Goal: Transaction & Acquisition: Purchase product/service

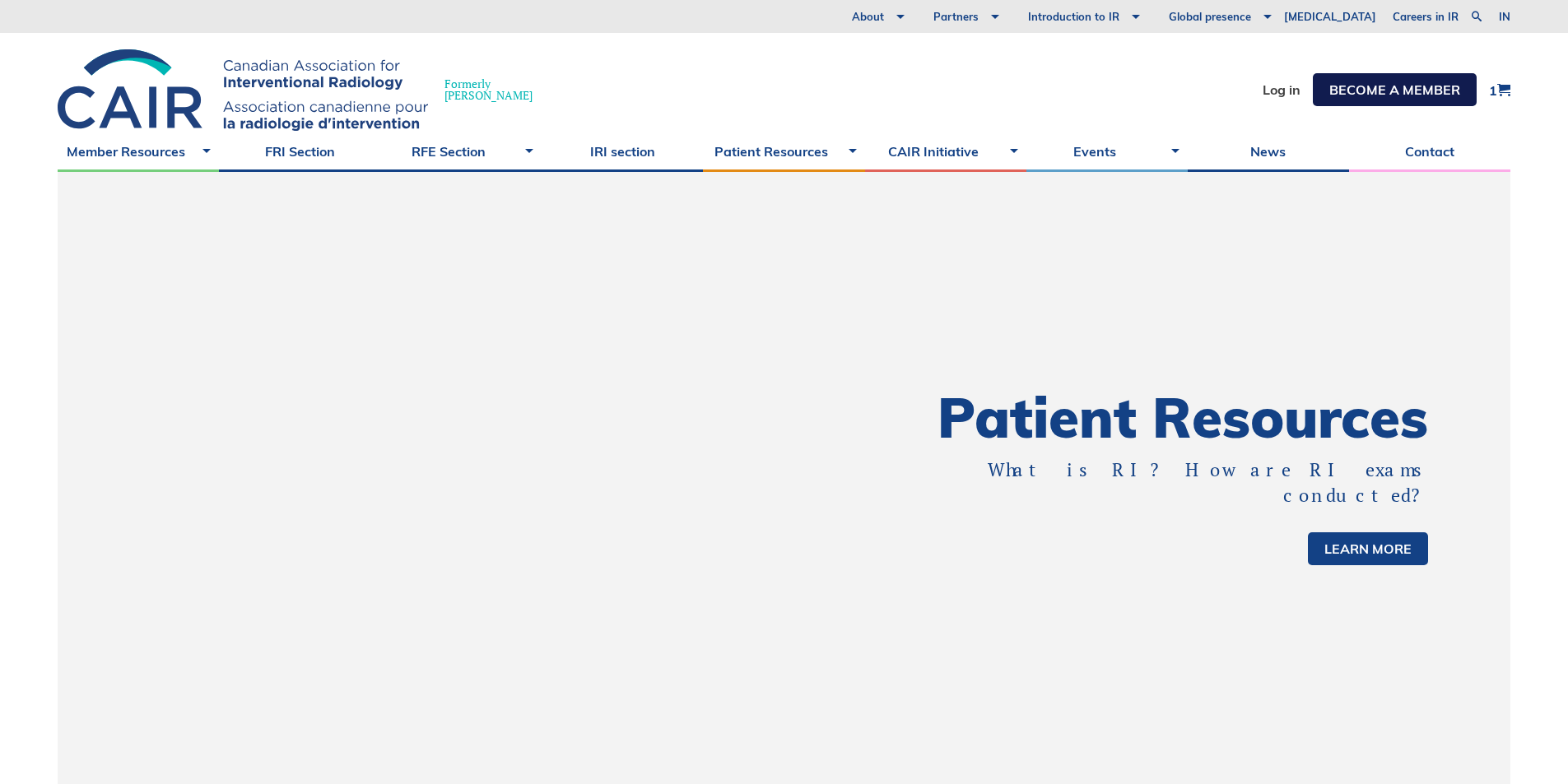
click at [1408, 99] on link "BECOME A MEMBER" at bounding box center [1395, 89] width 164 height 33
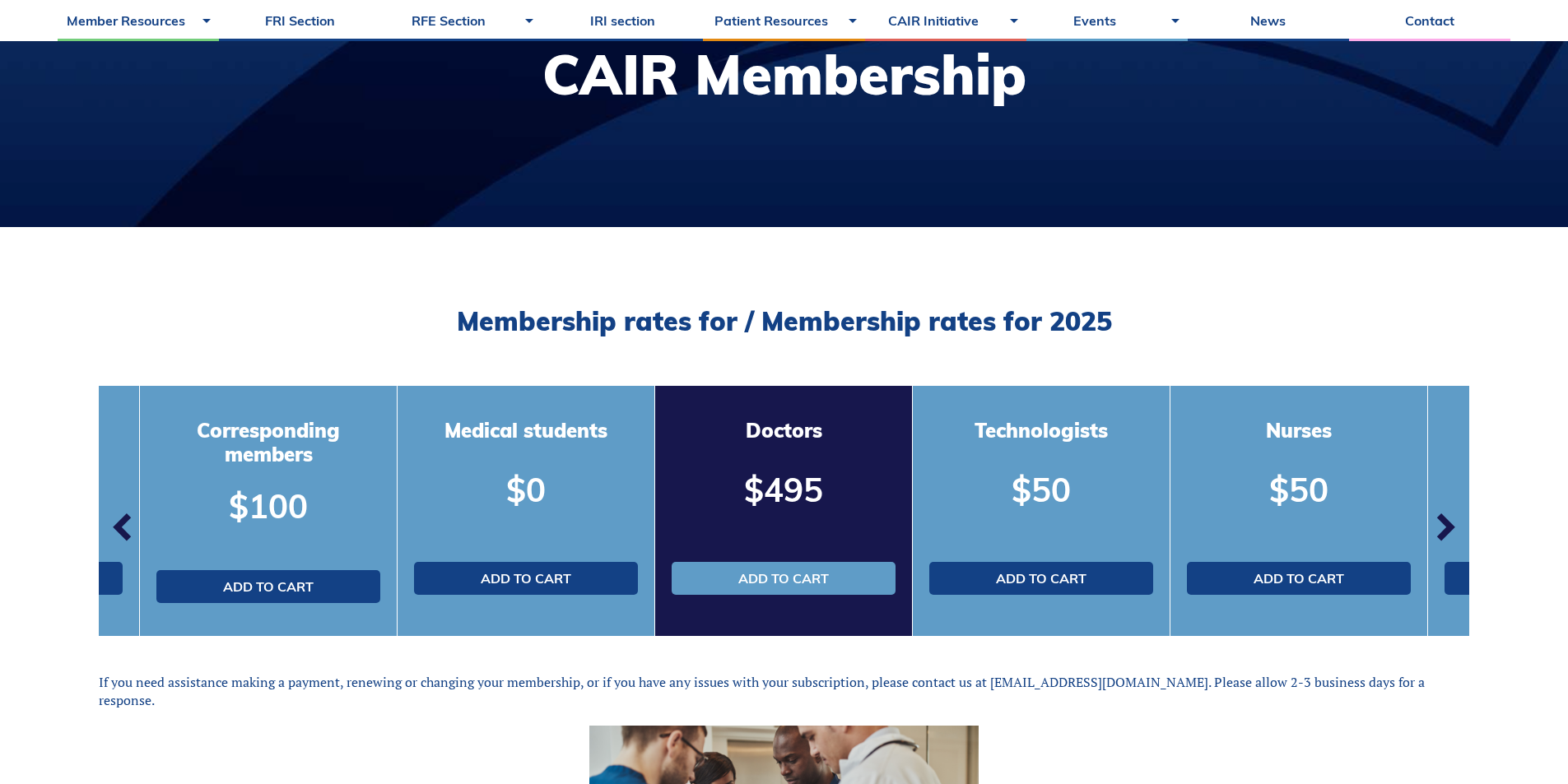
scroll to position [247, 0]
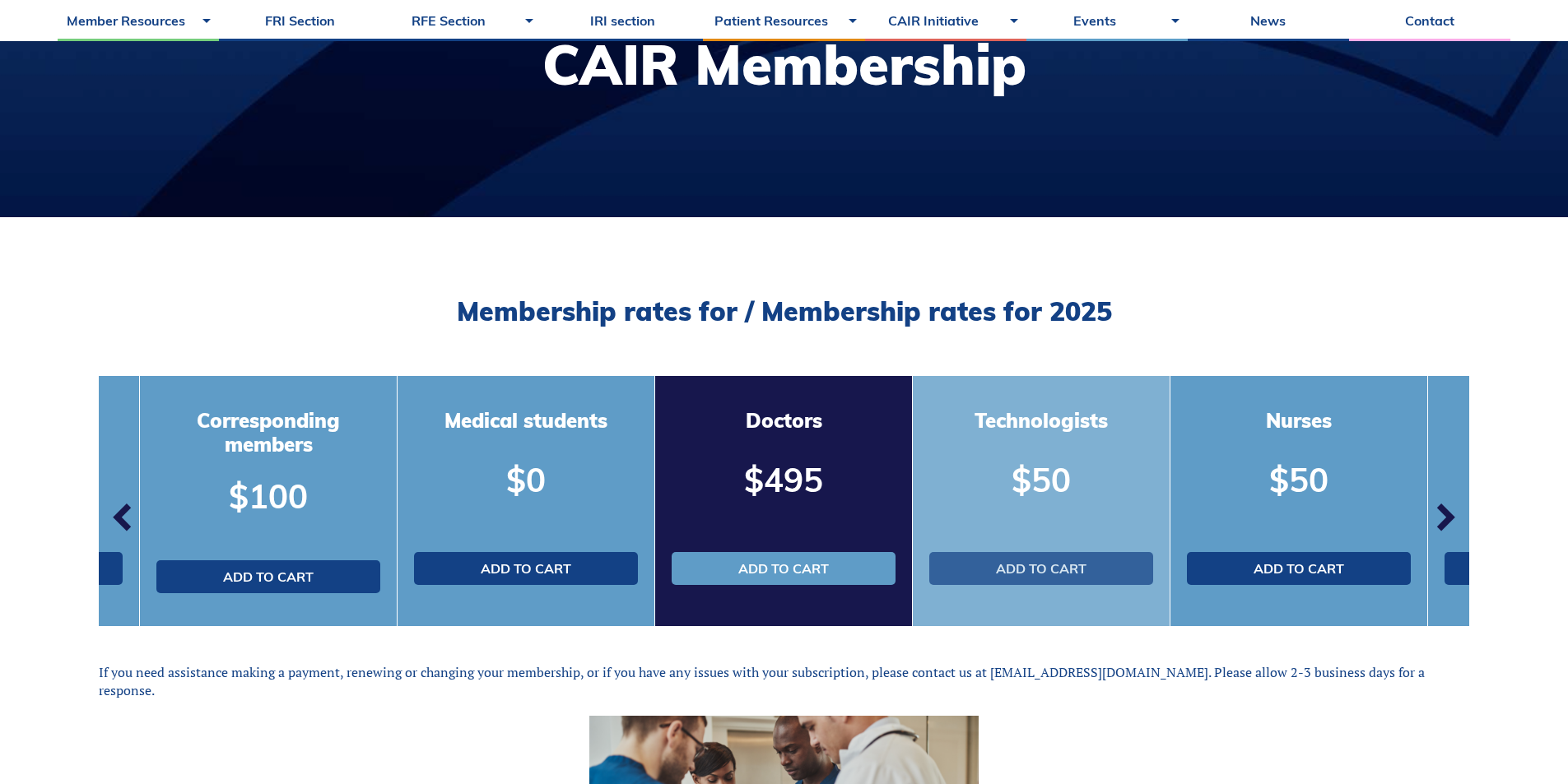
click at [1069, 575] on font "Add to cart" at bounding box center [1042, 568] width 91 height 16
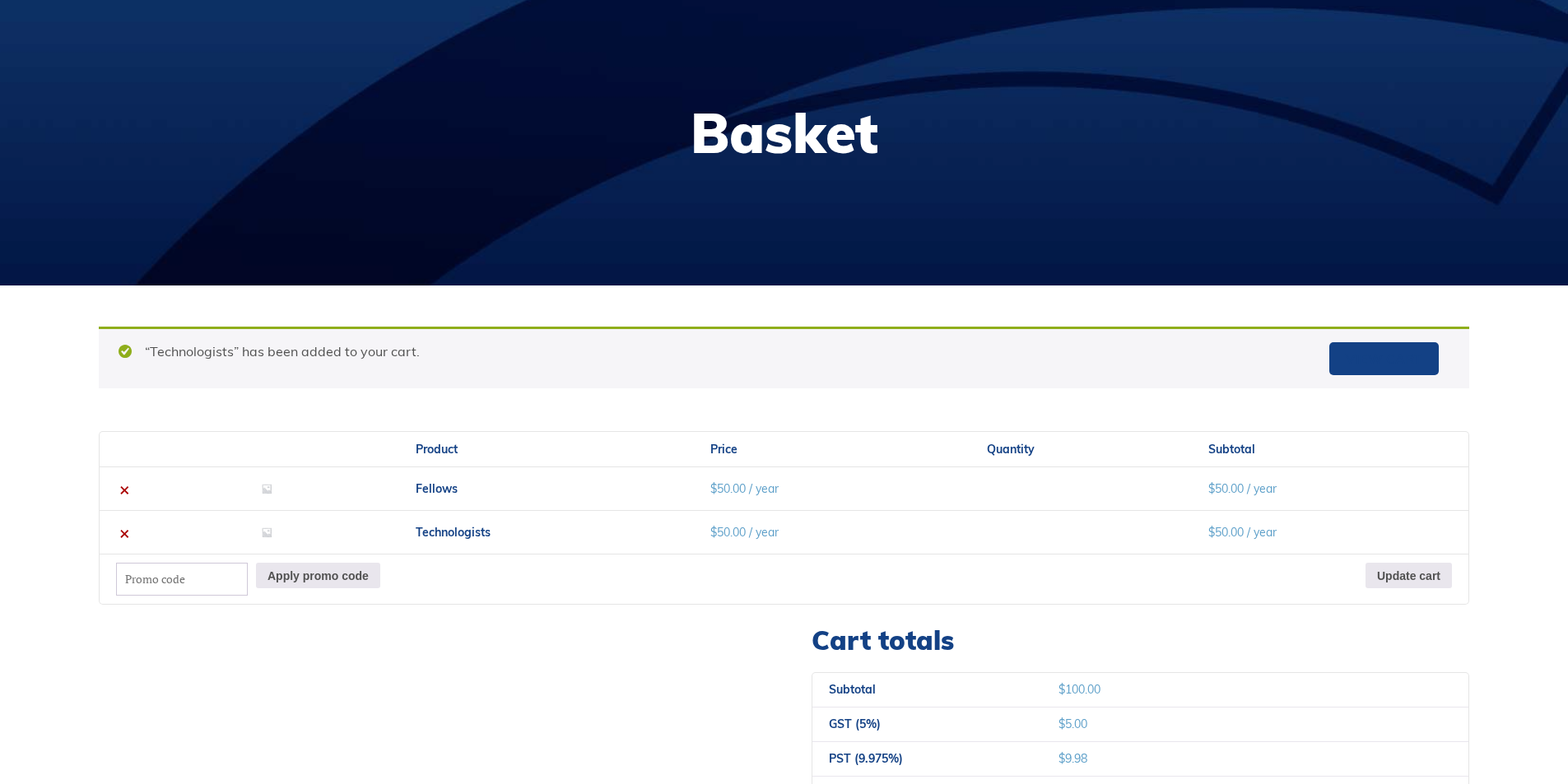
scroll to position [247, 0]
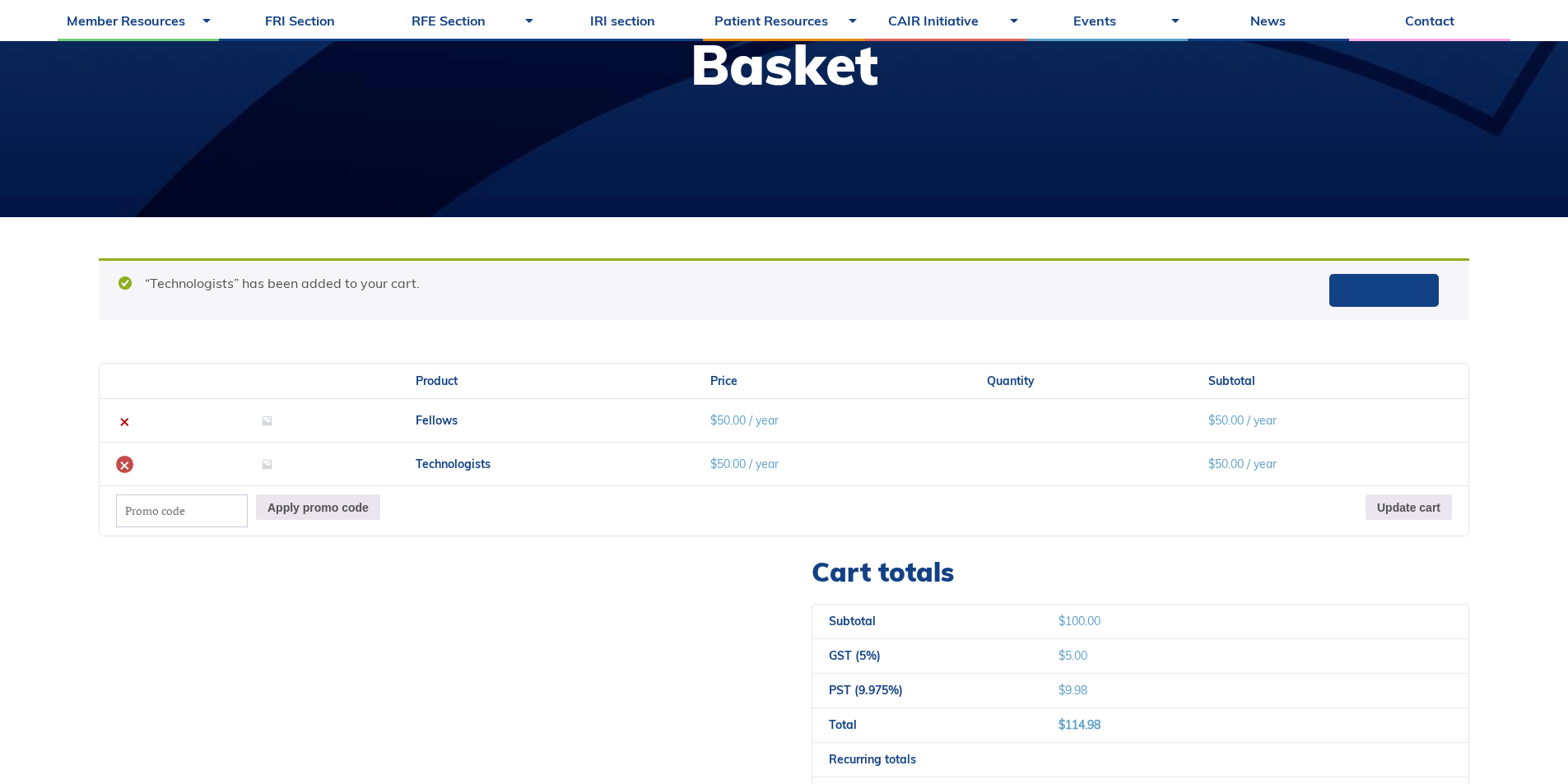
click at [123, 468] on font "×" at bounding box center [124, 464] width 10 height 22
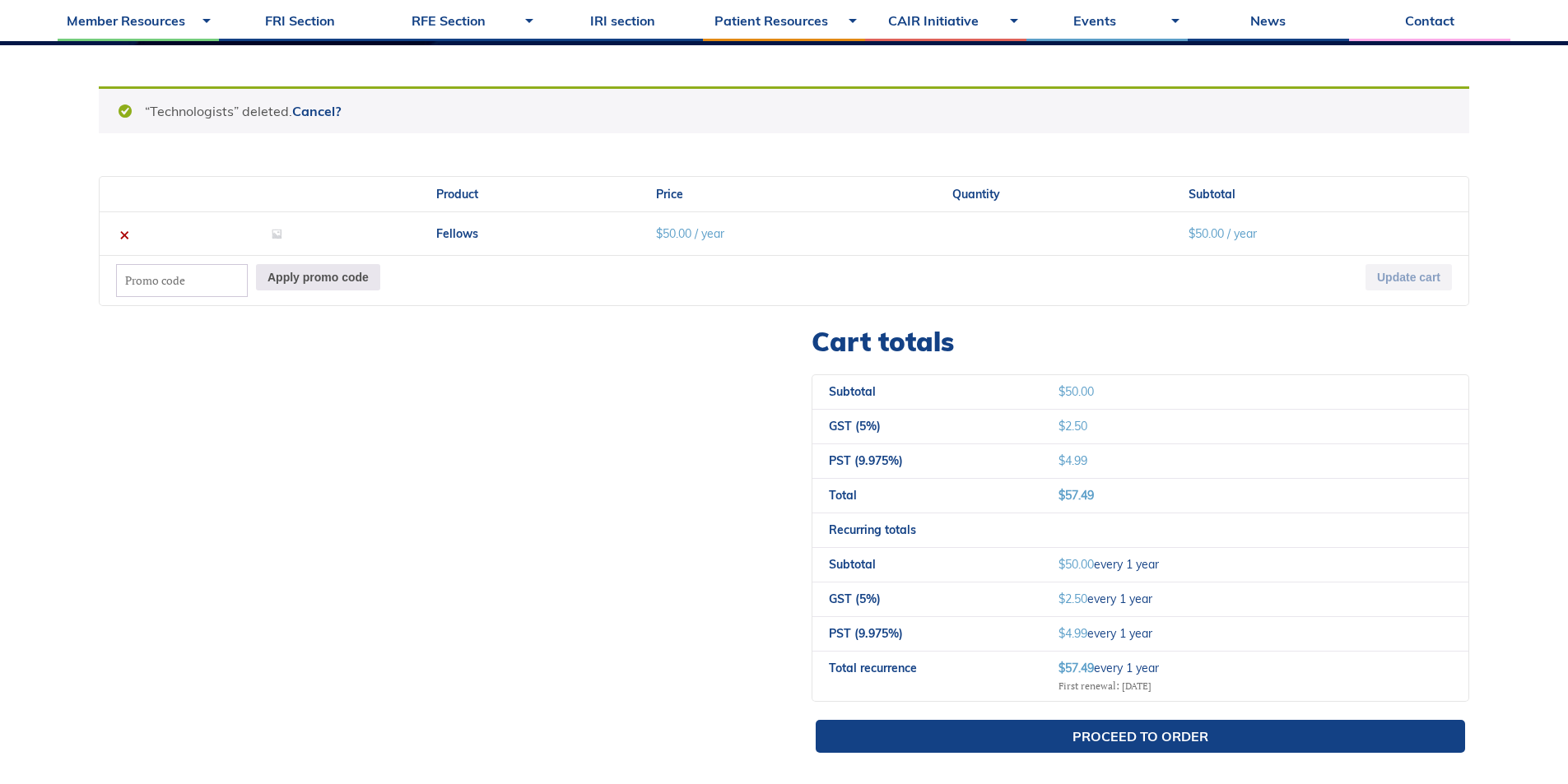
scroll to position [423, 0]
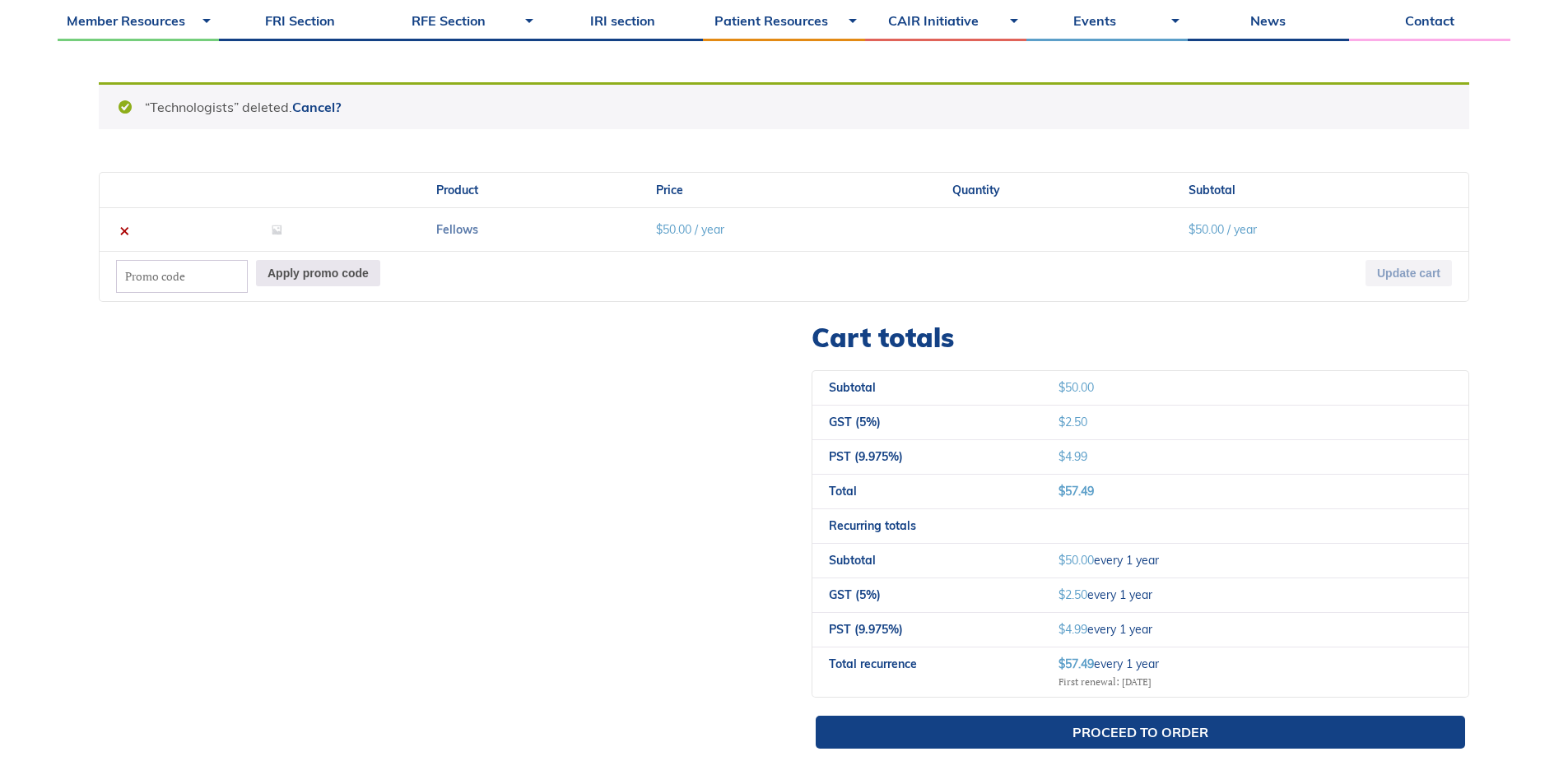
click at [461, 225] on font "Fellows" at bounding box center [457, 230] width 42 height 15
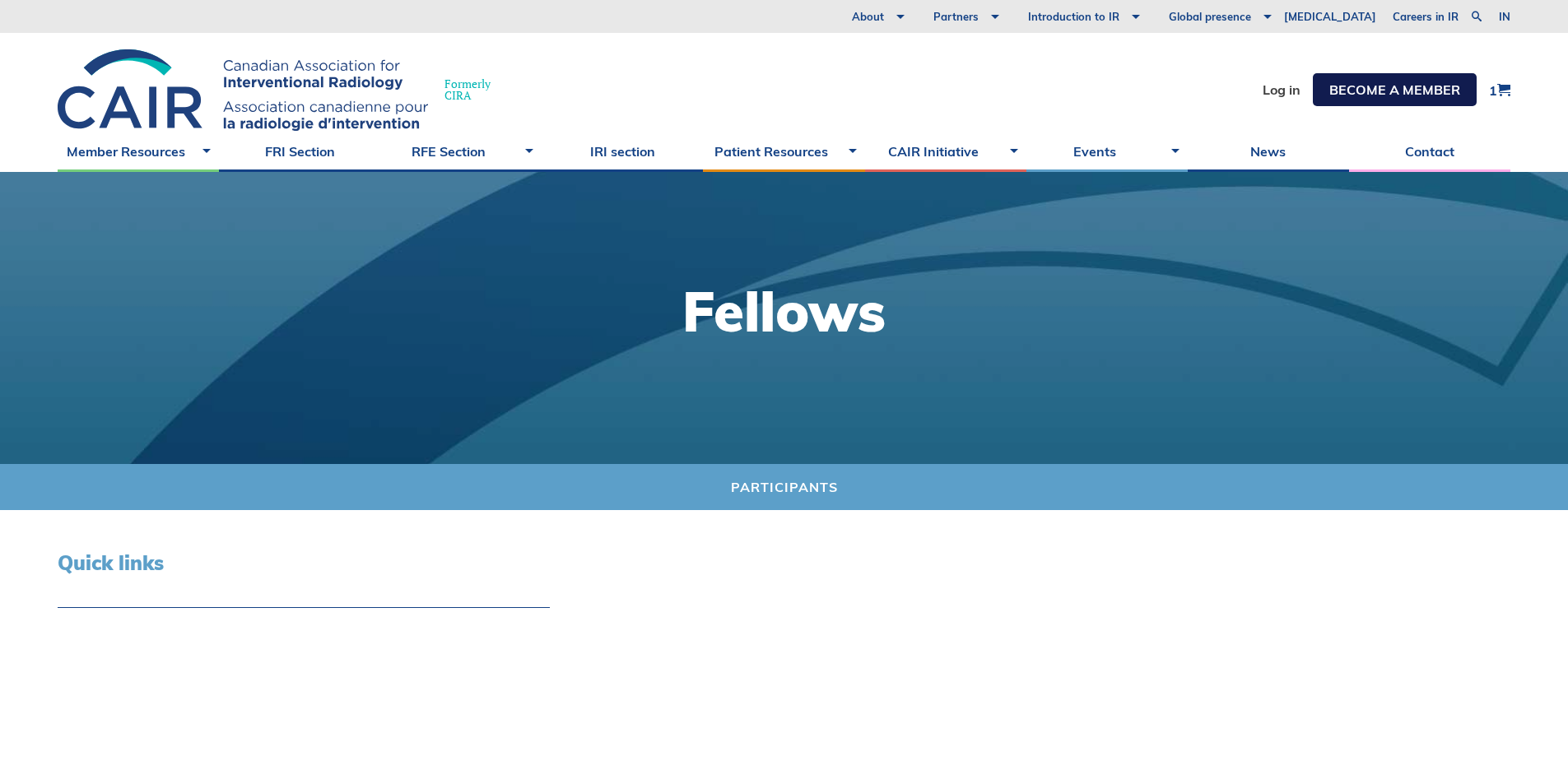
click at [1385, 88] on font "BECOME A MEMBER" at bounding box center [1395, 89] width 131 height 16
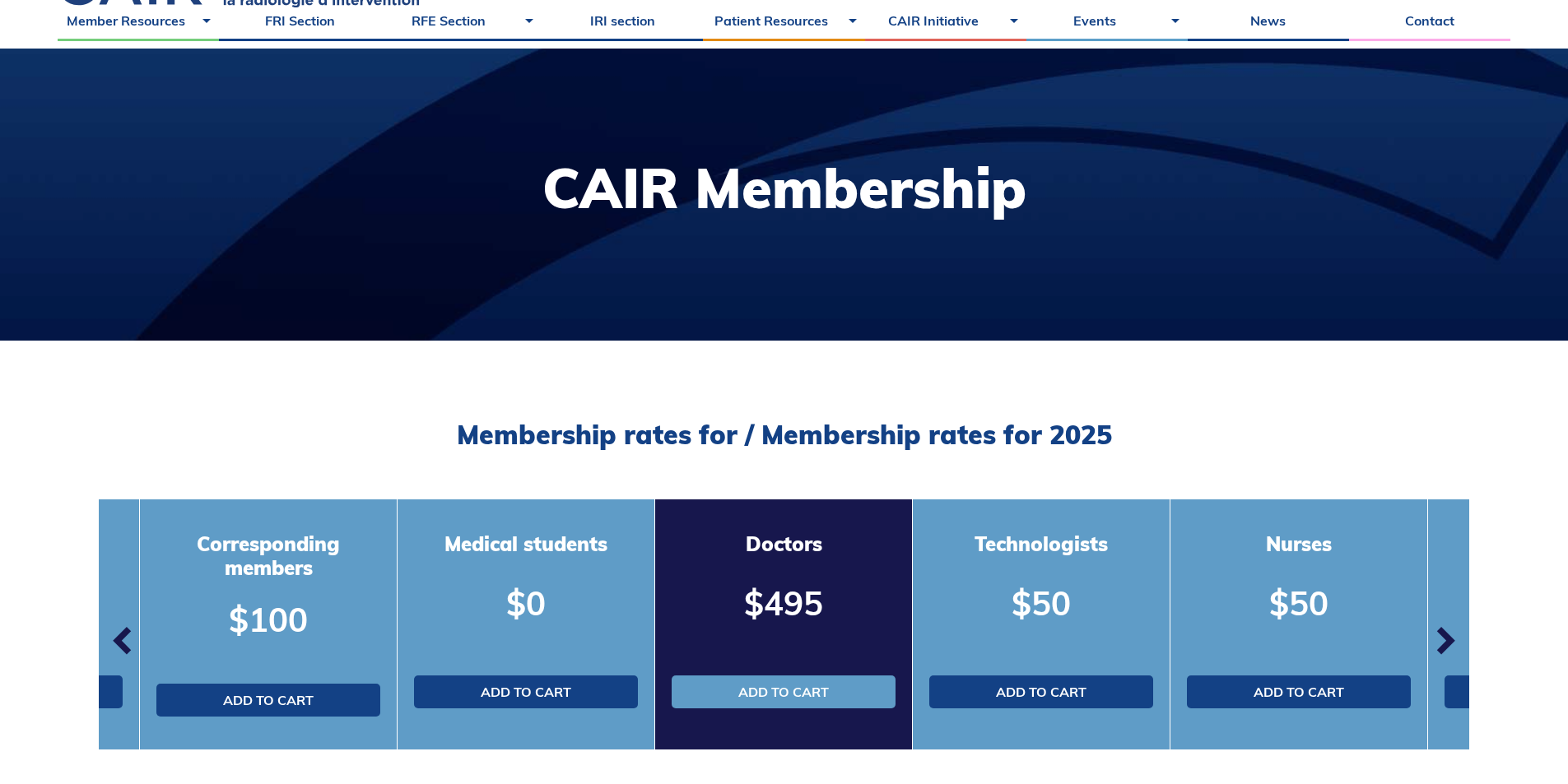
scroll to position [247, 0]
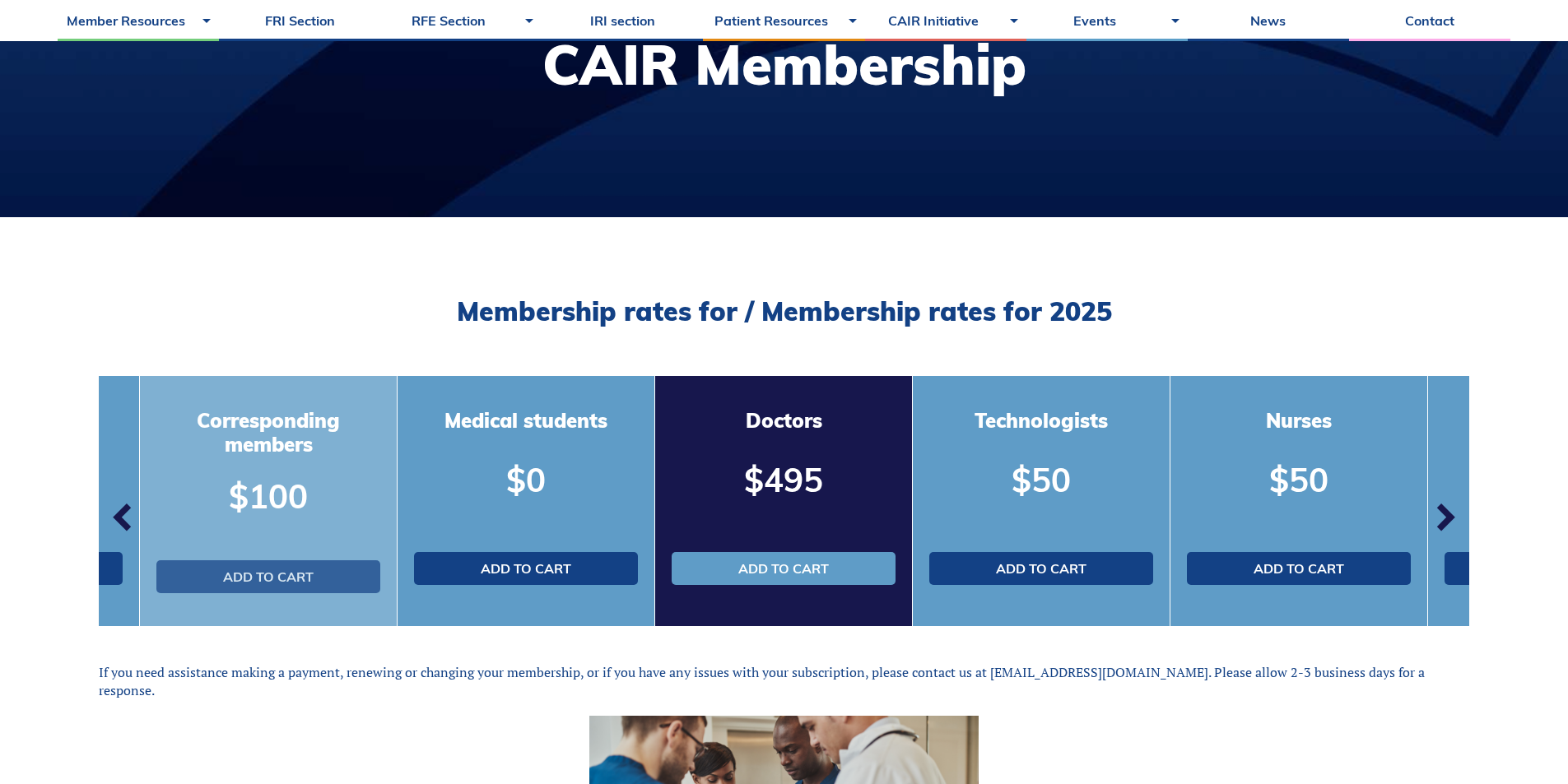
click at [278, 582] on font "Add to cart" at bounding box center [269, 577] width 91 height 16
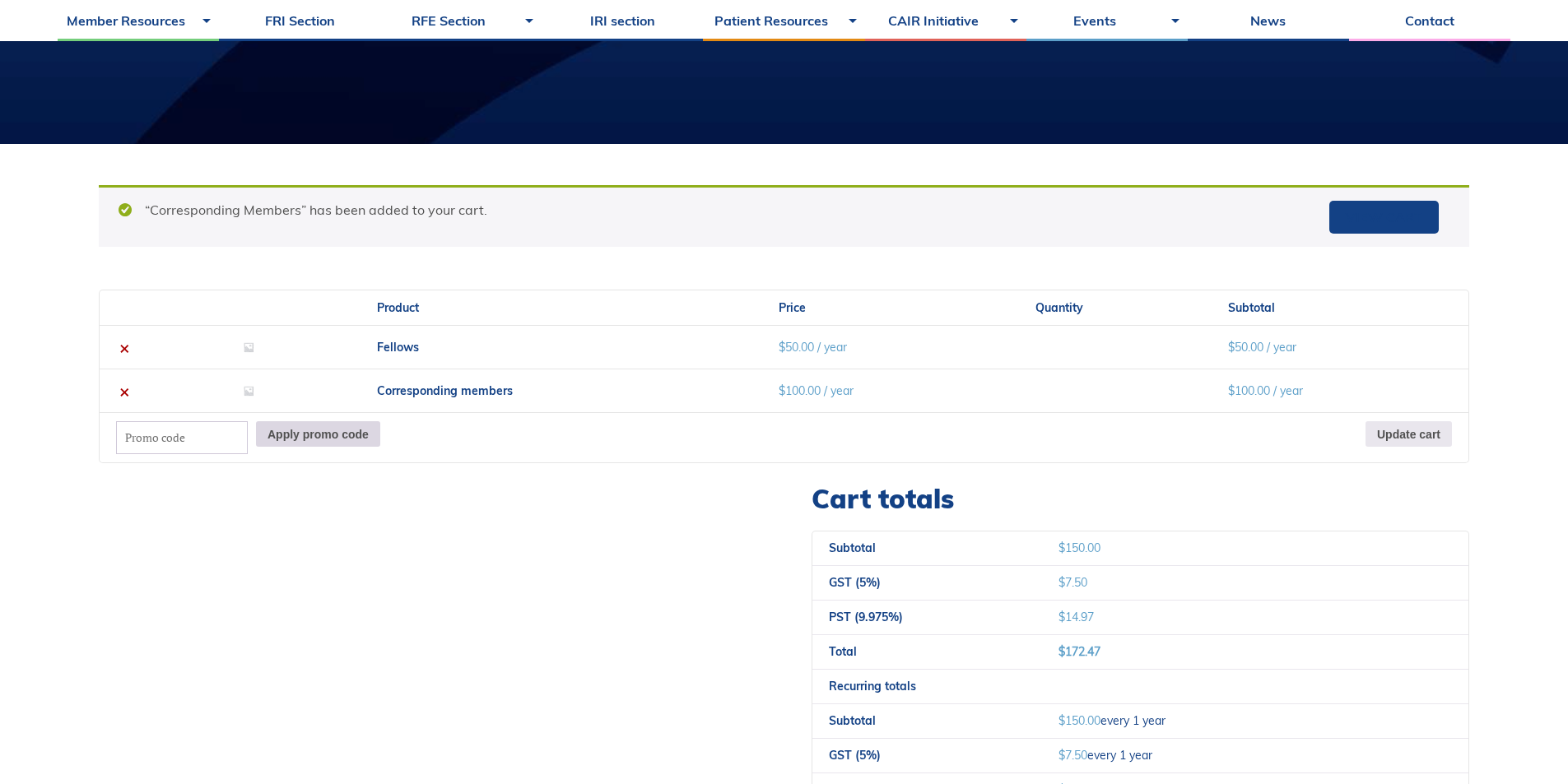
scroll to position [330, 0]
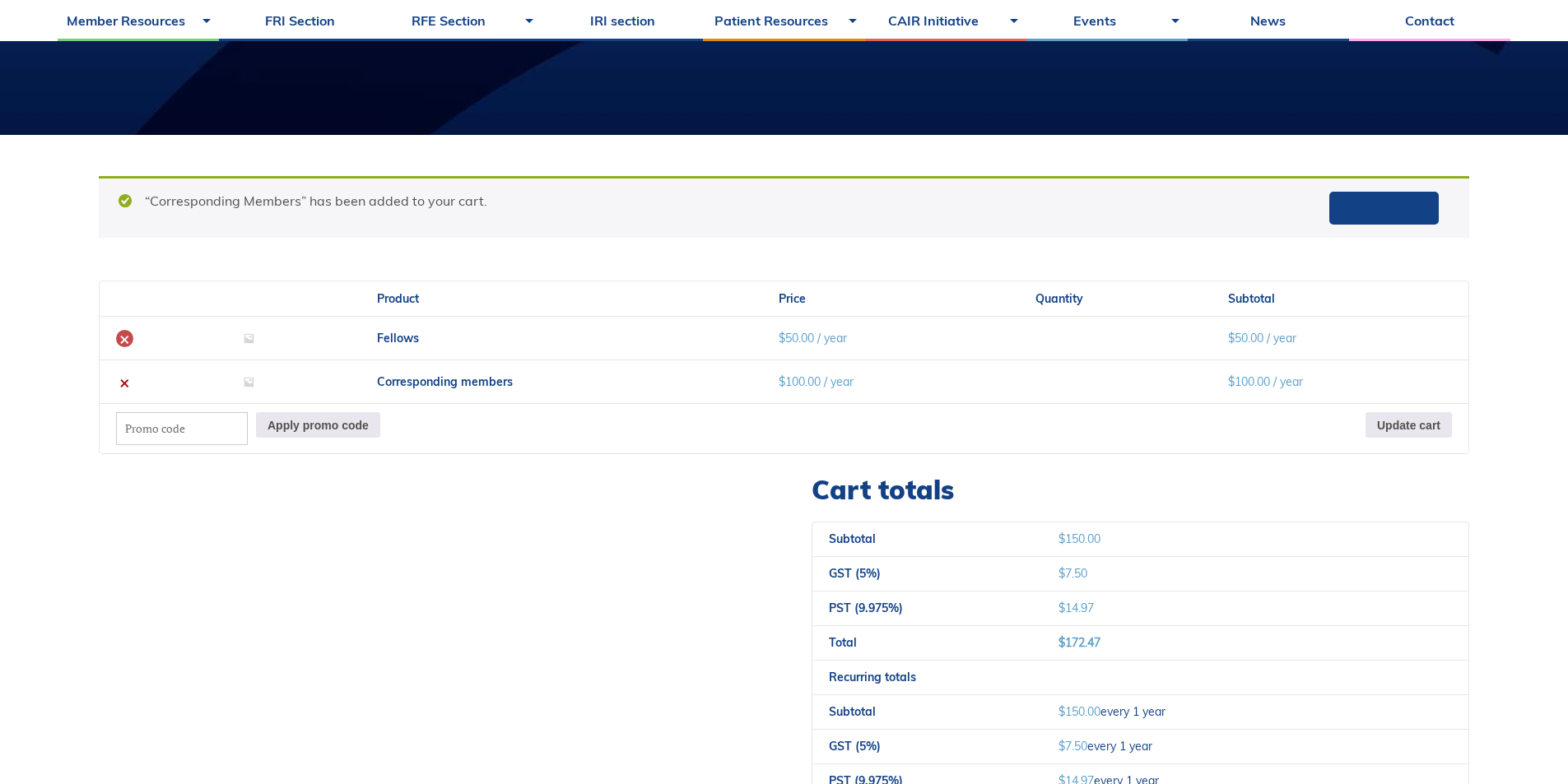
click at [125, 342] on font "×" at bounding box center [124, 338] width 10 height 22
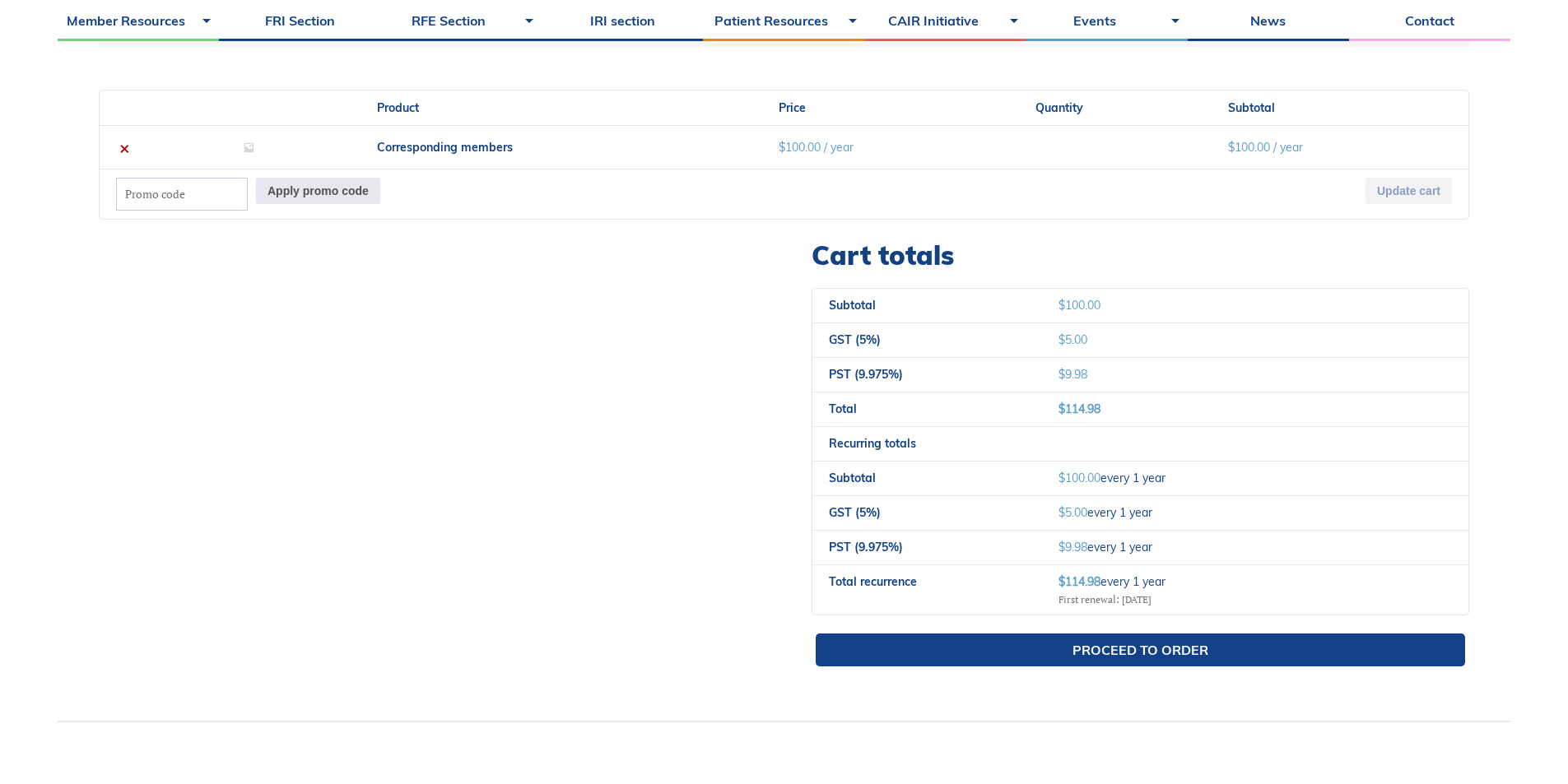
scroll to position [588, 0]
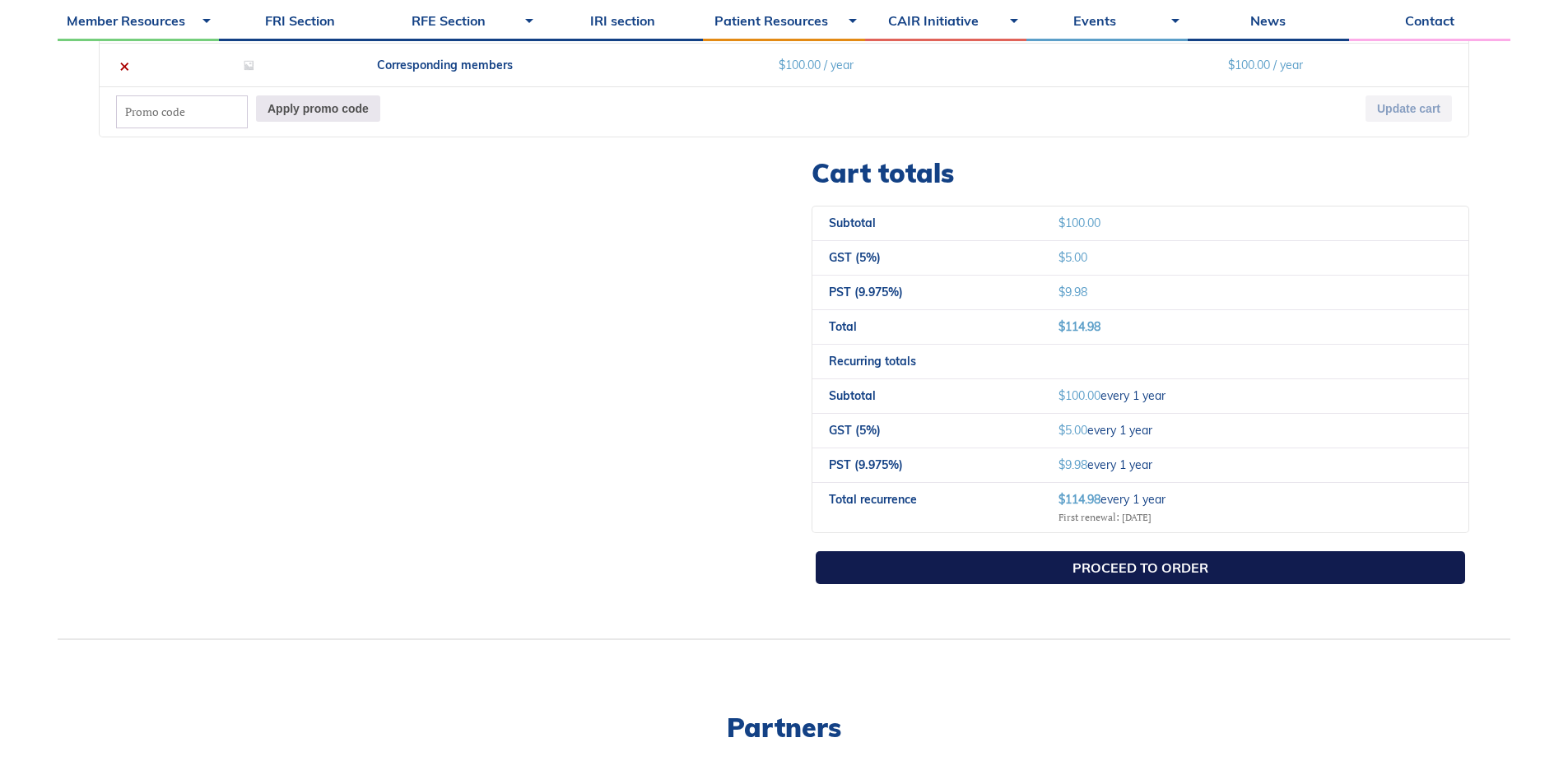
click at [1080, 577] on font "Proceed to order" at bounding box center [1140, 567] width 135 height 16
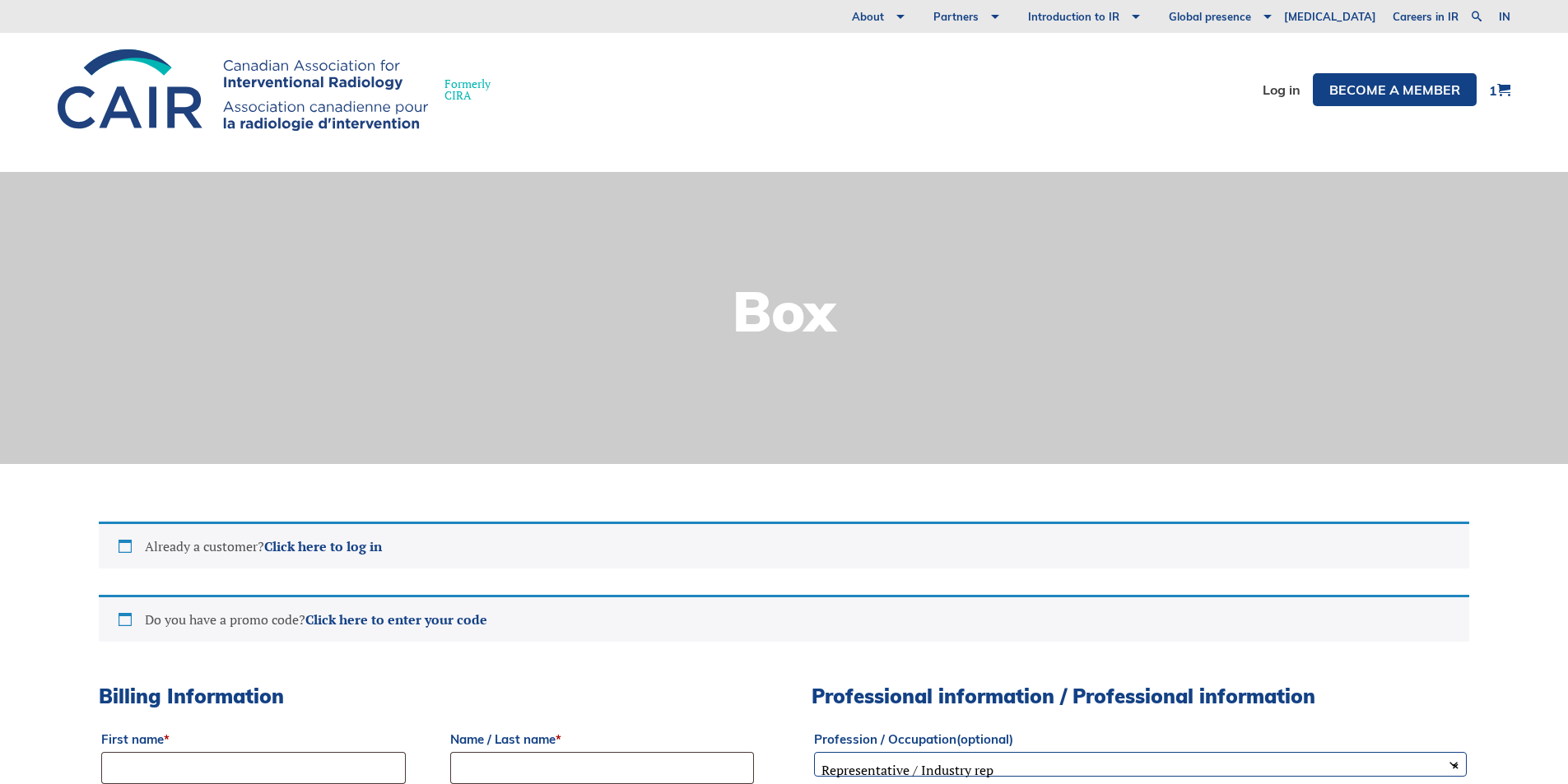
select select "QC"
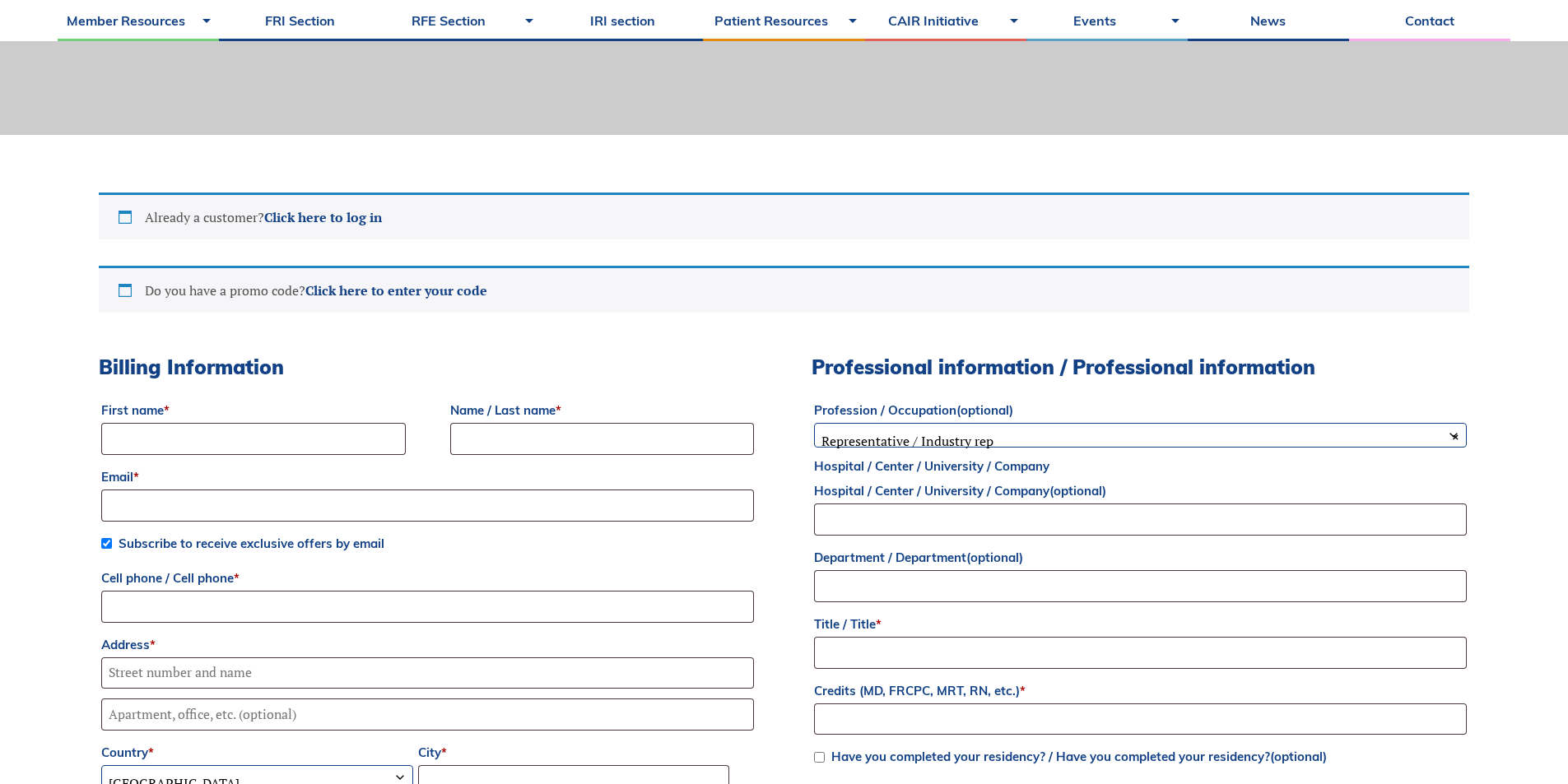
scroll to position [494, 0]
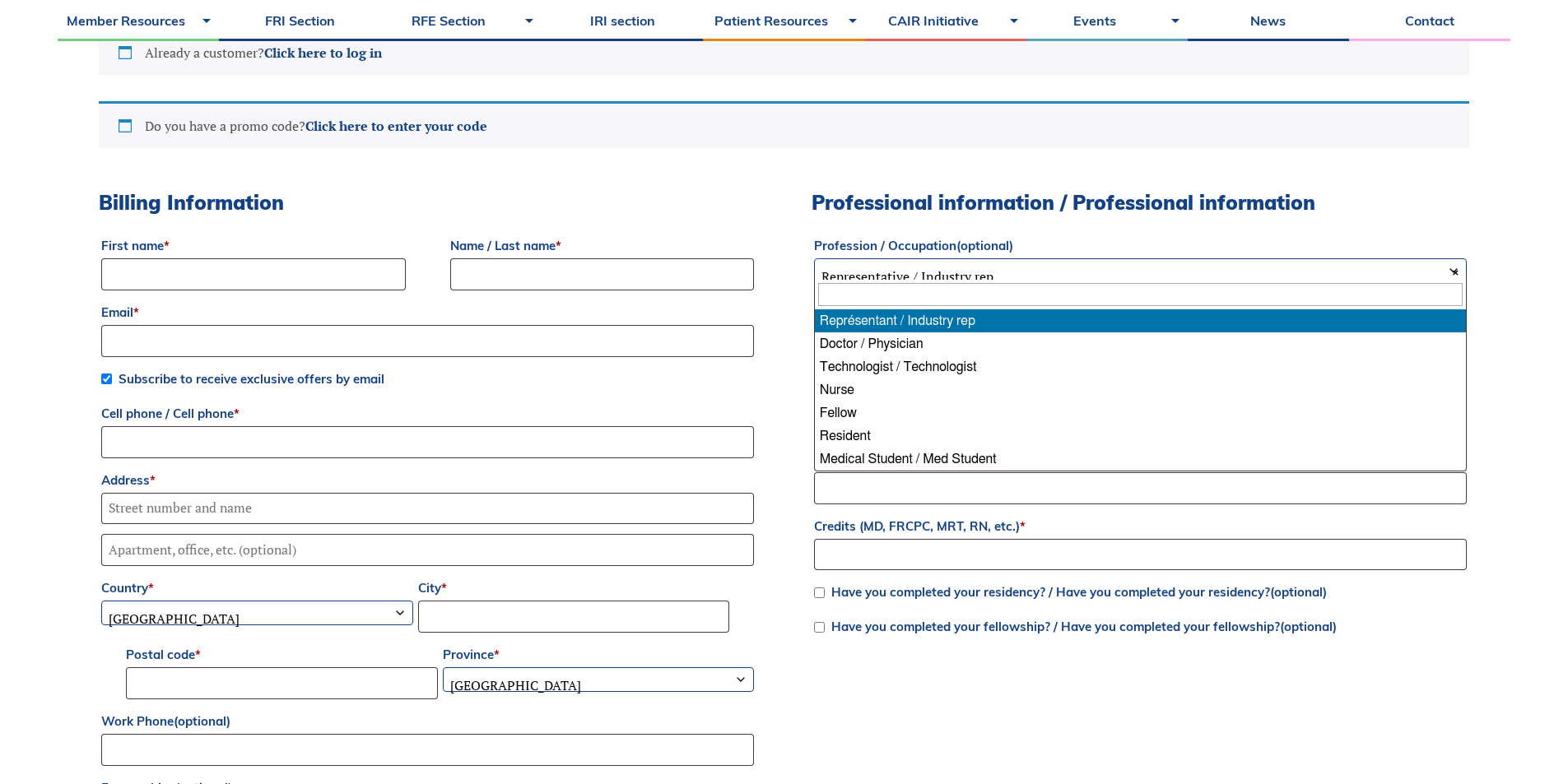
click at [955, 268] on font "Representative / Industry rep" at bounding box center [908, 276] width 172 height 18
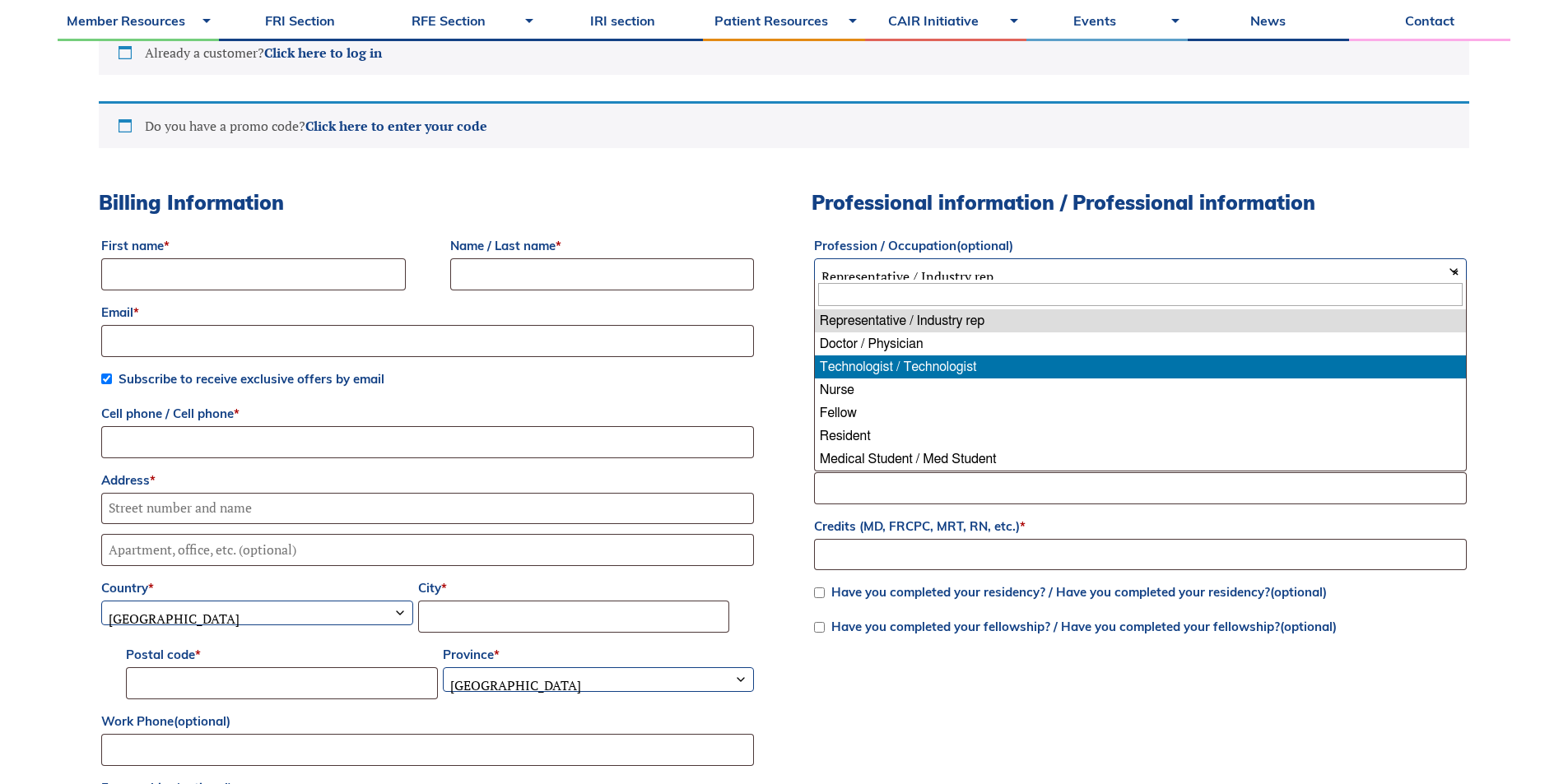
click at [965, 201] on font "Professional information / Professional information" at bounding box center [1063, 203] width 504 height 25
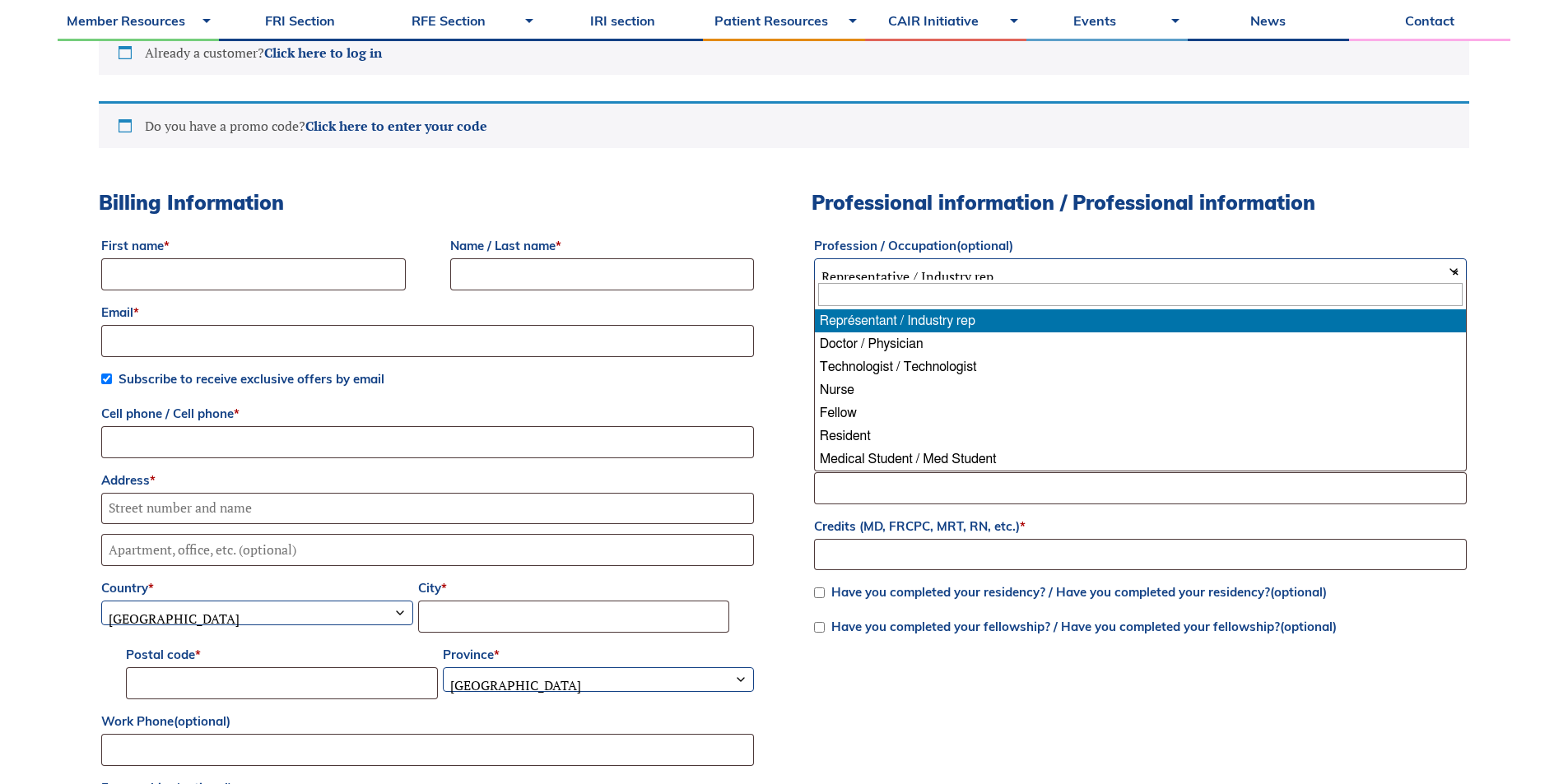
click at [907, 268] on font "Representative / Industry rep" at bounding box center [908, 276] width 172 height 18
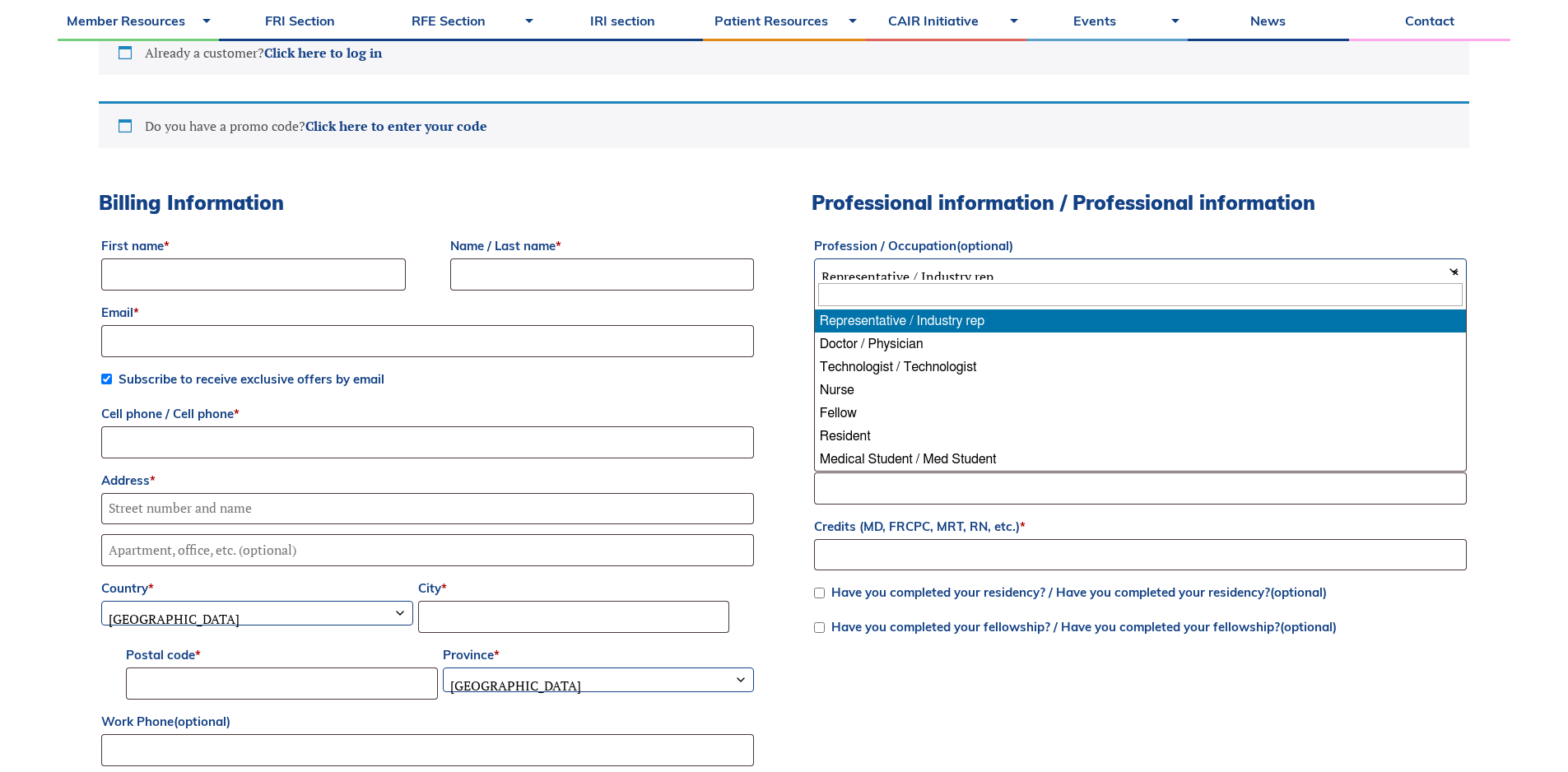
click at [907, 268] on font "Representative / Industry rep" at bounding box center [908, 277] width 172 height 18
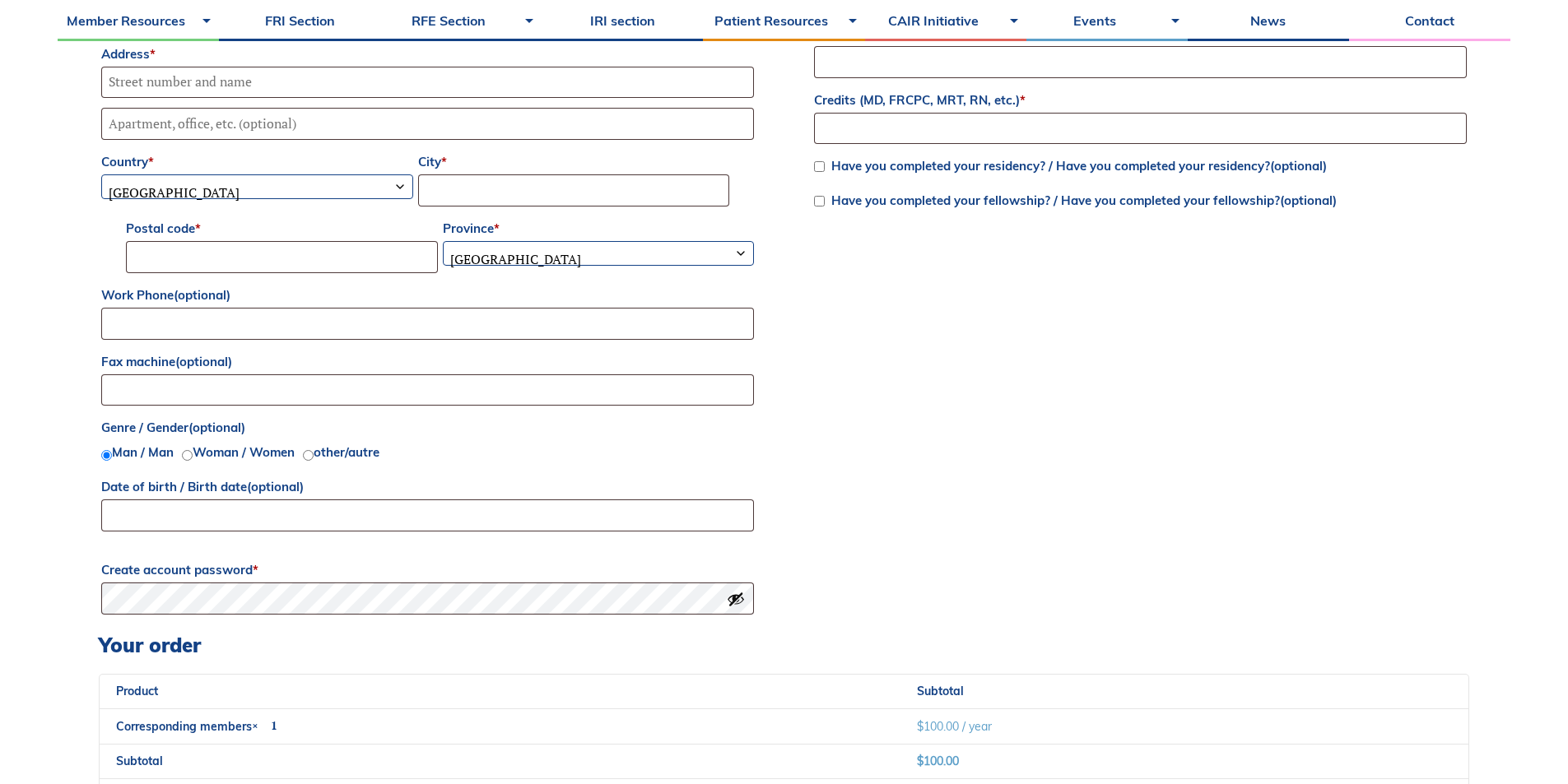
scroll to position [577, 0]
